Goal: Check status: Check status

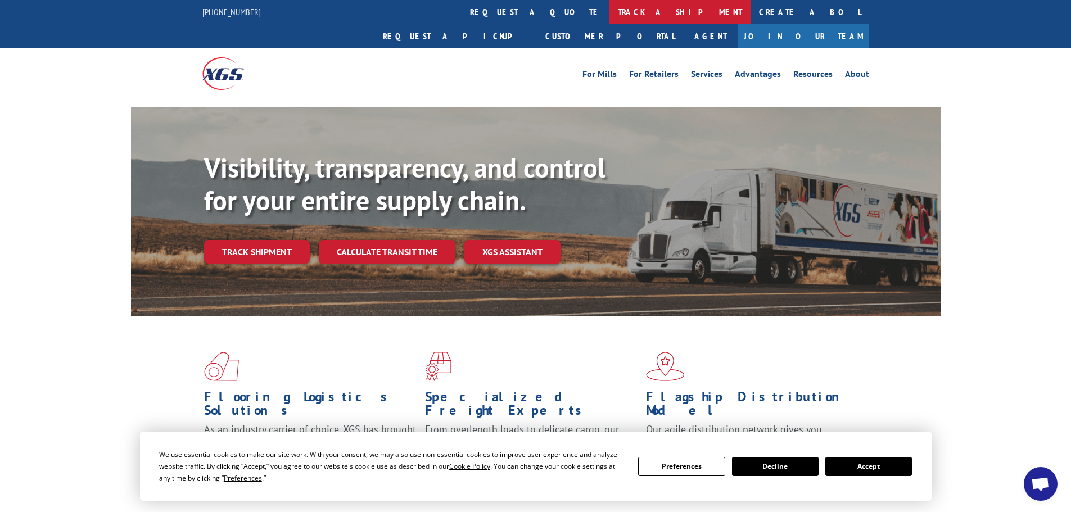
click at [610, 15] on link "track a shipment" at bounding box center [680, 12] width 141 height 24
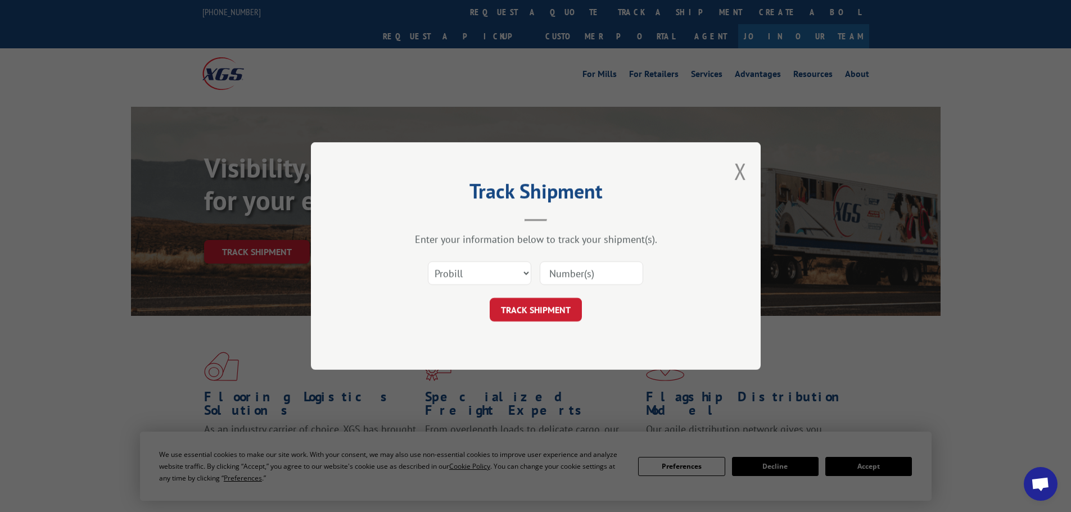
click at [594, 261] on div at bounding box center [591, 273] width 103 height 26
click at [601, 279] on input at bounding box center [591, 273] width 103 height 24
type input "2879763"
click button "TRACK SHIPMENT" at bounding box center [536, 310] width 92 height 24
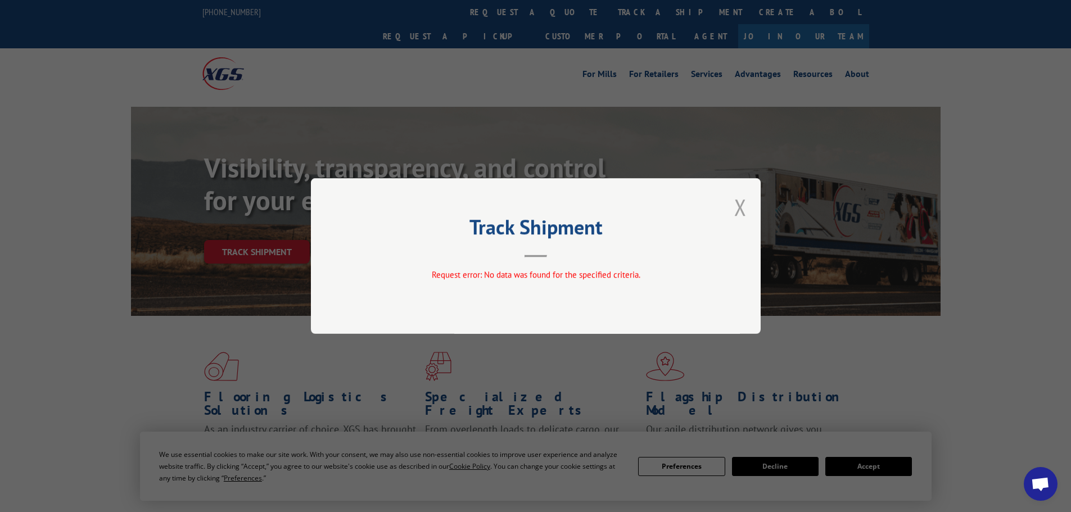
click at [743, 206] on button "Close modal" at bounding box center [740, 207] width 12 height 30
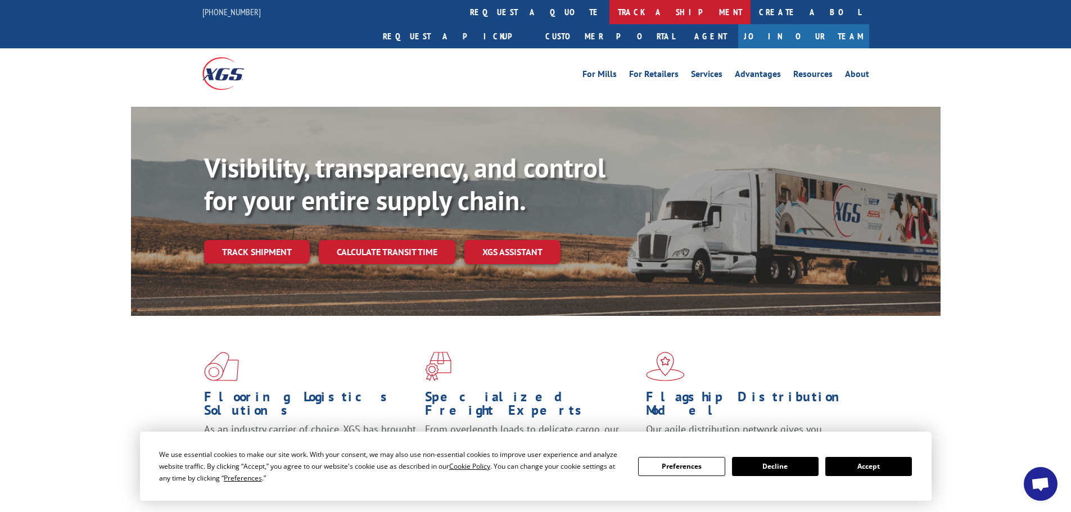
click at [610, 15] on link "track a shipment" at bounding box center [680, 12] width 141 height 24
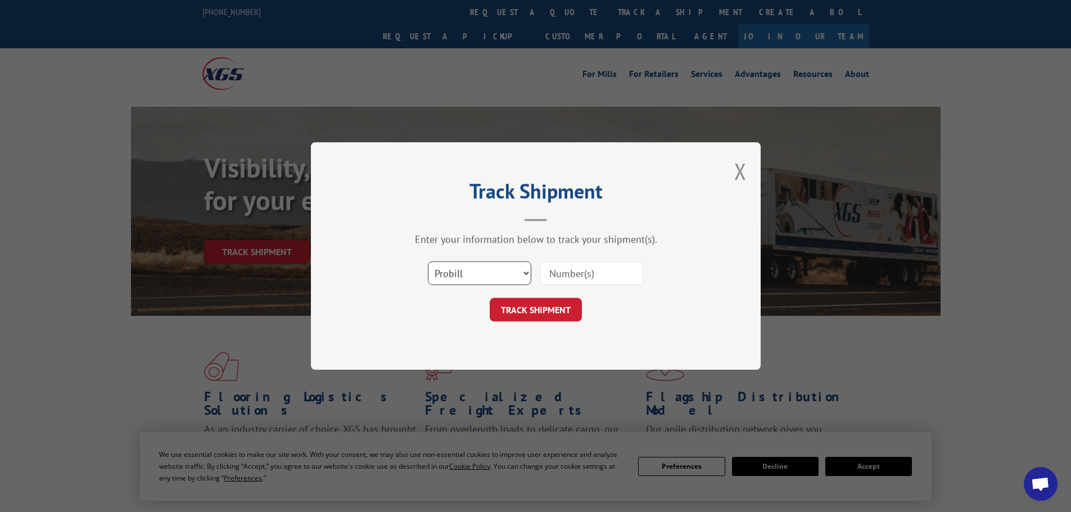
click at [497, 267] on select "Select category... Probill BOL PO" at bounding box center [479, 273] width 103 height 24
select select "bol"
click at [428, 261] on select "Select category... Probill BOL PO" at bounding box center [479, 273] width 103 height 24
click at [544, 272] on input at bounding box center [591, 273] width 103 height 24
type input "2879763"
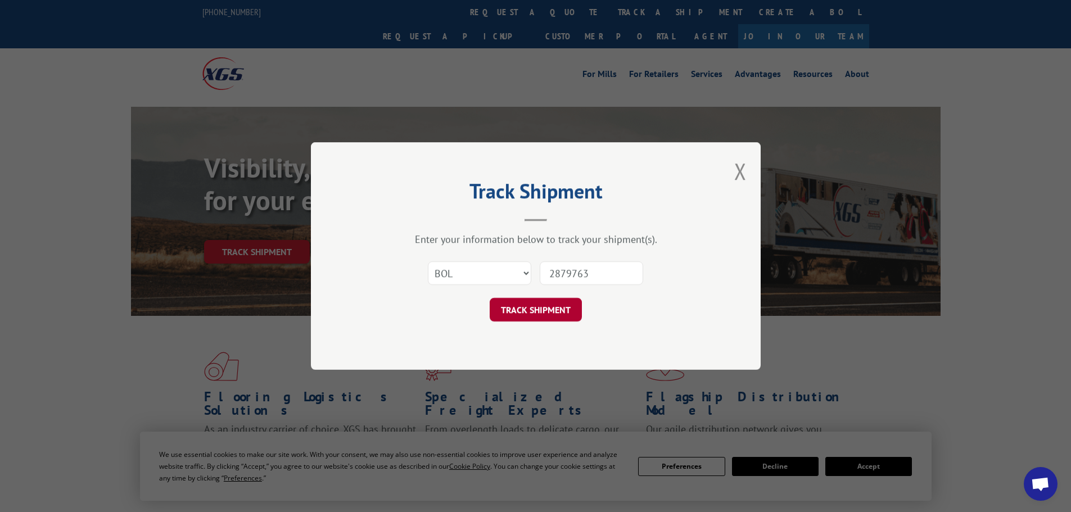
click at [543, 306] on button "TRACK SHIPMENT" at bounding box center [536, 310] width 92 height 24
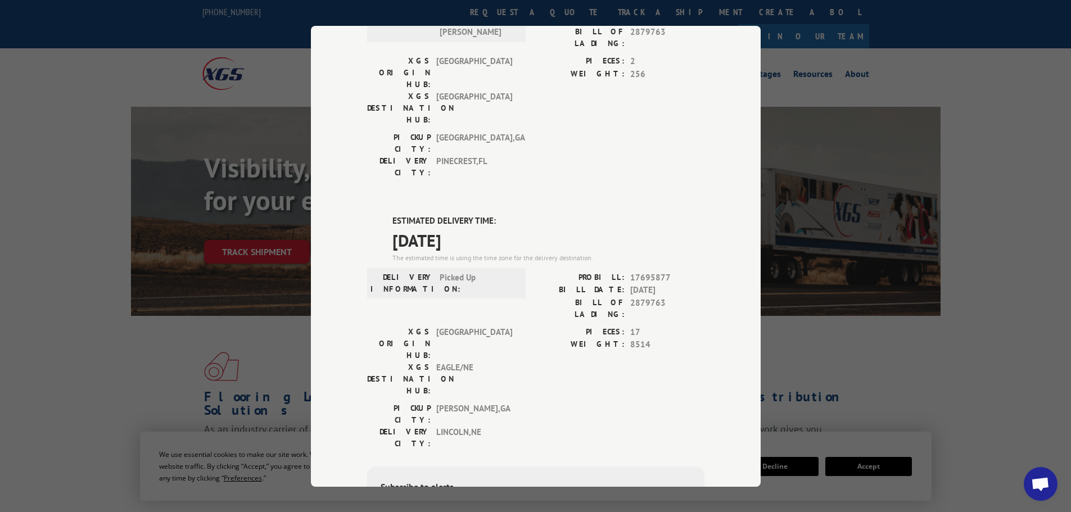
scroll to position [169, 0]
